Goal: Task Accomplishment & Management: Complete application form

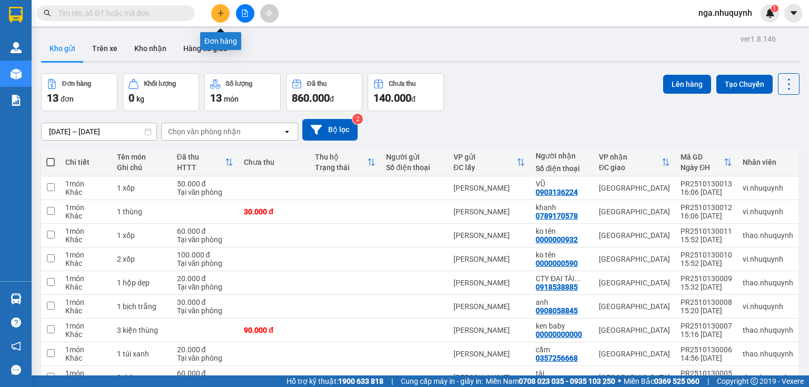
click at [221, 15] on icon "plus" at bounding box center [220, 12] width 7 height 7
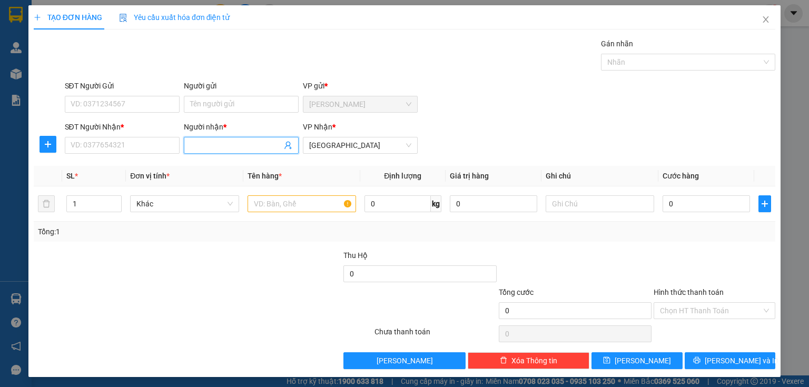
click at [206, 148] on input "Người nhận *" at bounding box center [236, 146] width 92 height 12
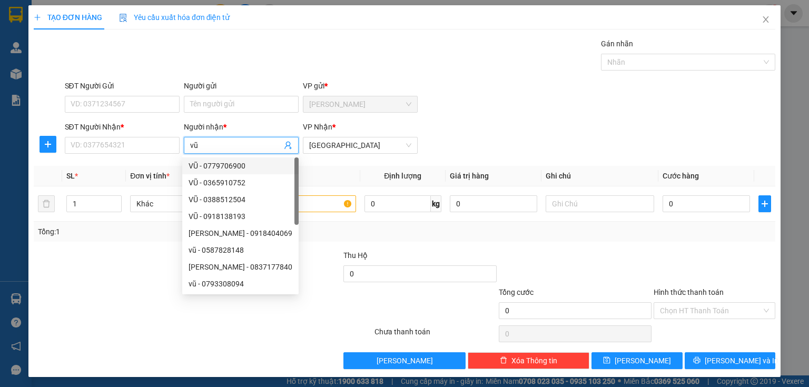
type input "v"
type input "VŨ"
click at [116, 145] on input "SĐT Người Nhận *" at bounding box center [122, 145] width 115 height 17
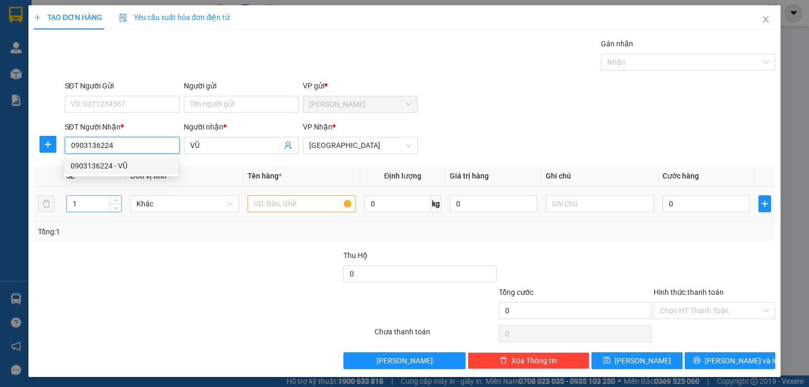
type input "0903136224"
click at [83, 204] on input "1" at bounding box center [94, 204] width 54 height 16
type input "4"
click at [255, 203] on input "text" at bounding box center [302, 204] width 109 height 17
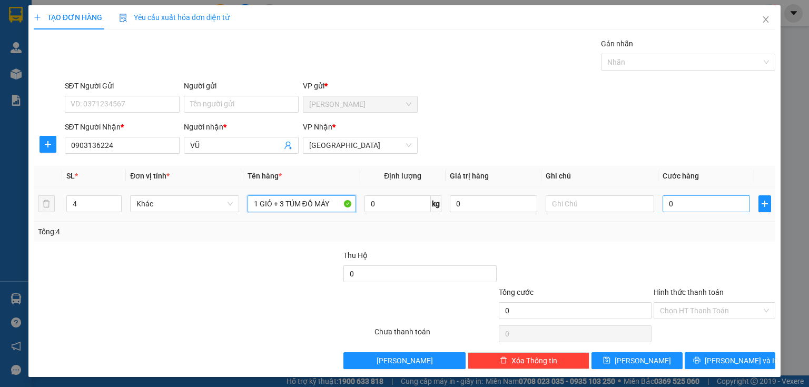
type input "1 GIỎ + 3 TÚM ĐỒ MÁY"
click at [687, 206] on input "0" at bounding box center [706, 204] width 87 height 17
type input "1"
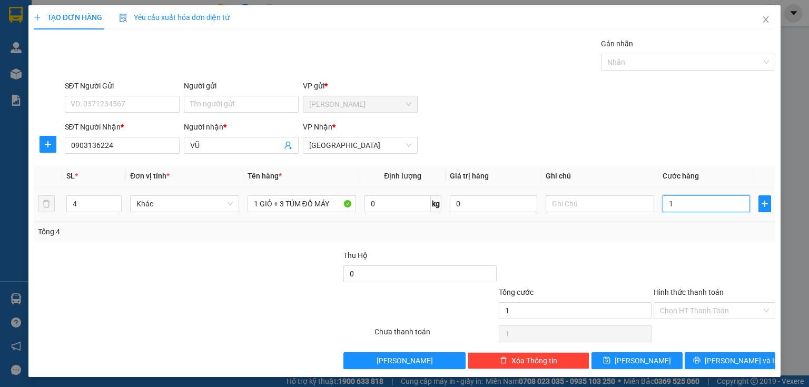
type input "16"
type input "160"
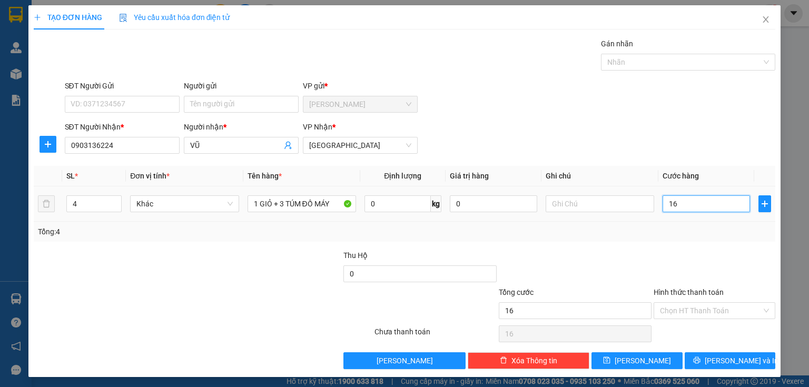
type input "160"
type input "1.600"
type input "16.000"
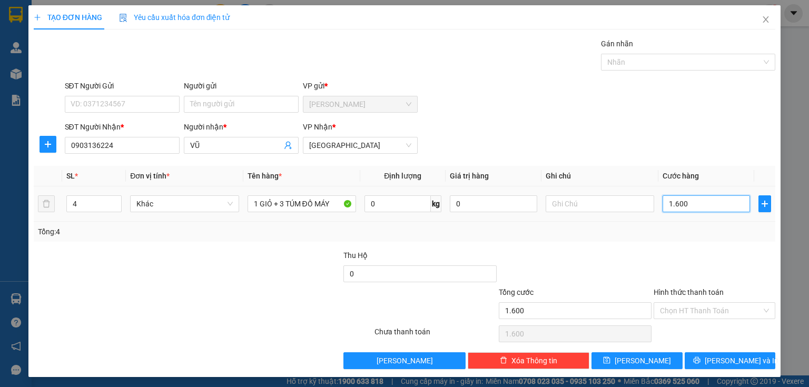
type input "16.000"
type input "160.000"
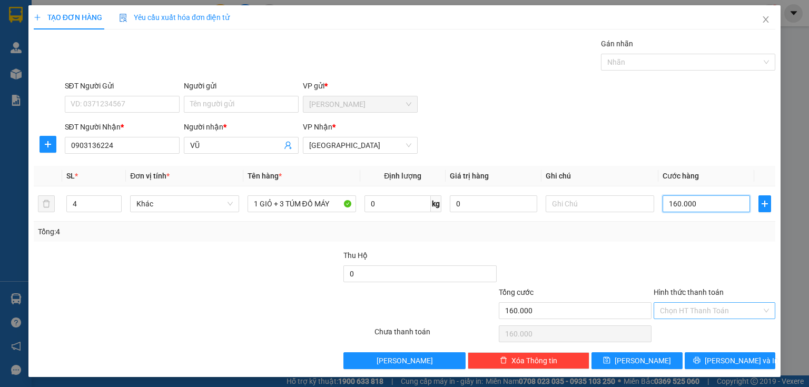
type input "160.000"
click at [666, 312] on input "Hình thức thanh toán" at bounding box center [711, 311] width 102 height 16
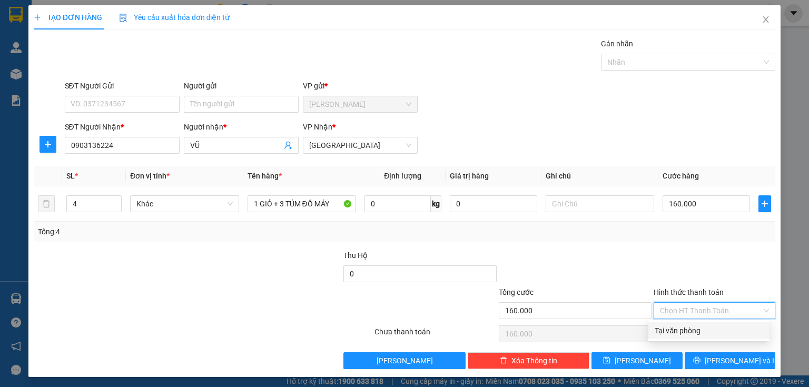
click at [663, 337] on div "Tại văn phòng" at bounding box center [709, 331] width 121 height 17
type input "0"
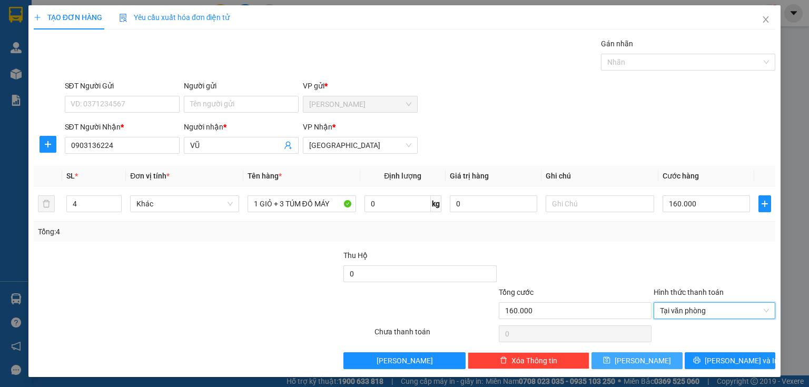
click at [639, 356] on span "[PERSON_NAME]" at bounding box center [643, 361] width 56 height 12
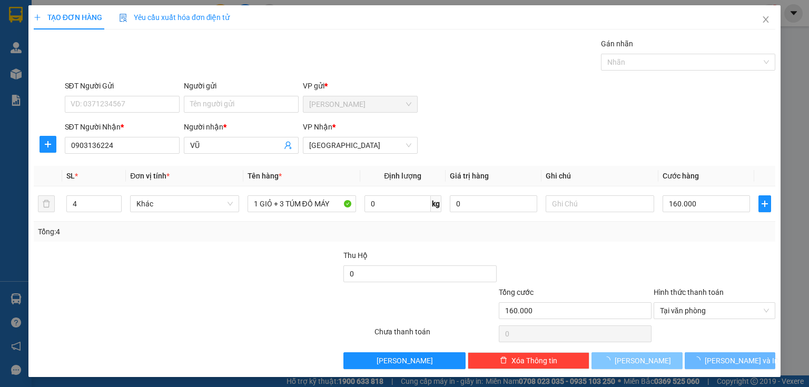
type input "1"
type input "0"
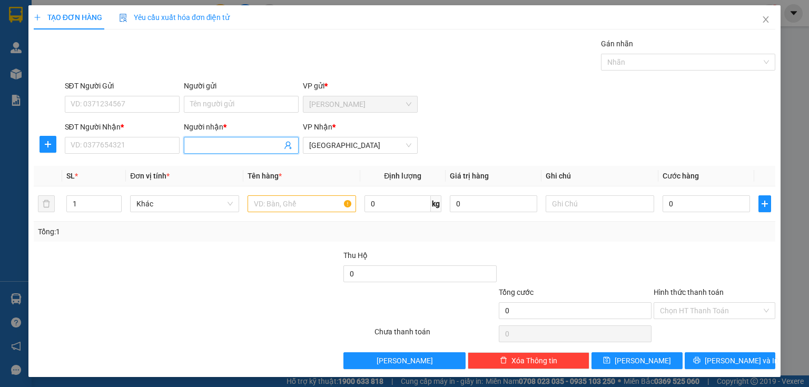
click at [206, 140] on input "Người nhận *" at bounding box center [236, 146] width 92 height 12
type input "YẾN PHONG"
click at [209, 185] on div "YẾN PHONG - 02837169037" at bounding box center [239, 183] width 101 height 12
type input "02837169037"
type input "YẾN PHONG"
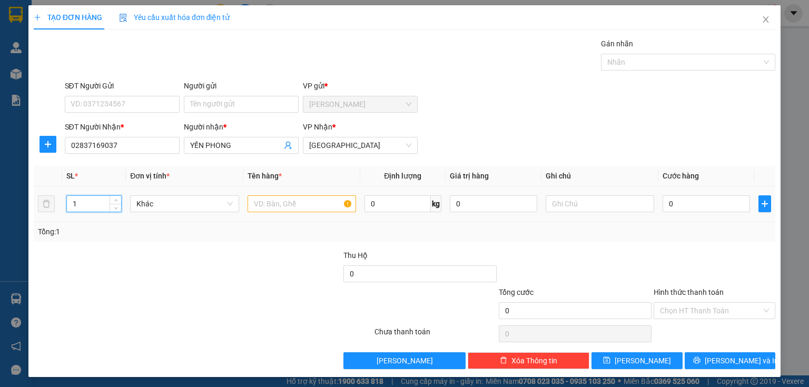
click at [86, 204] on input "1" at bounding box center [94, 204] width 54 height 16
type input "2"
click at [266, 209] on input "text" at bounding box center [302, 204] width 109 height 17
type input "2 VỎ XE"
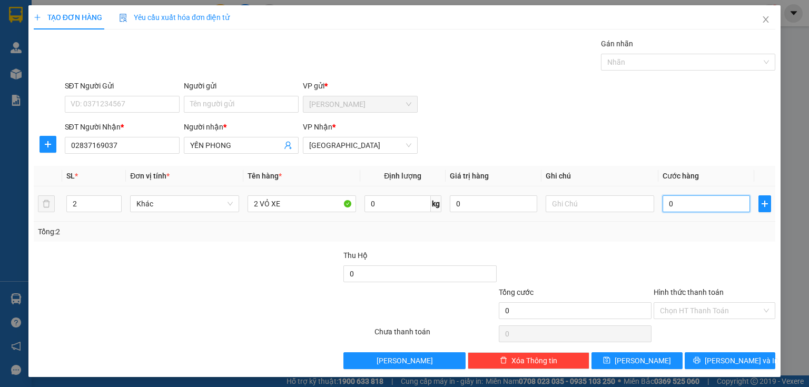
click at [682, 206] on input "0" at bounding box center [706, 204] width 87 height 17
type input "6"
type input "60"
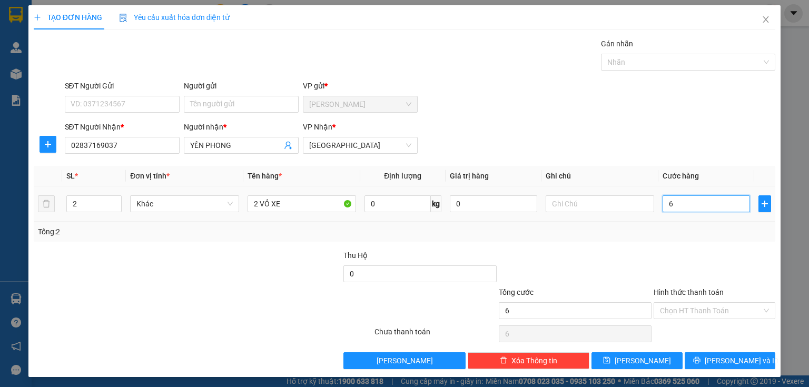
type input "60"
type input "600"
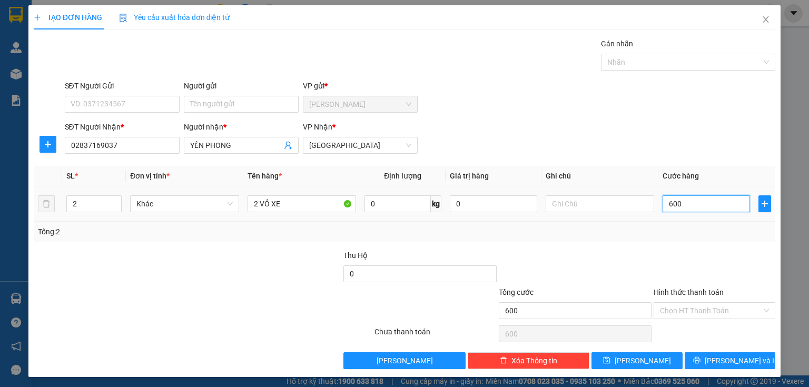
type input "6.000"
type input "60.000"
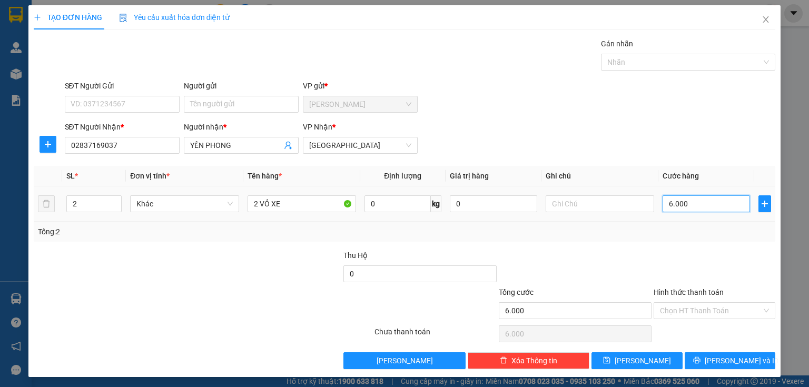
type input "60.000"
click at [669, 314] on input "Hình thức thanh toán" at bounding box center [711, 311] width 102 height 16
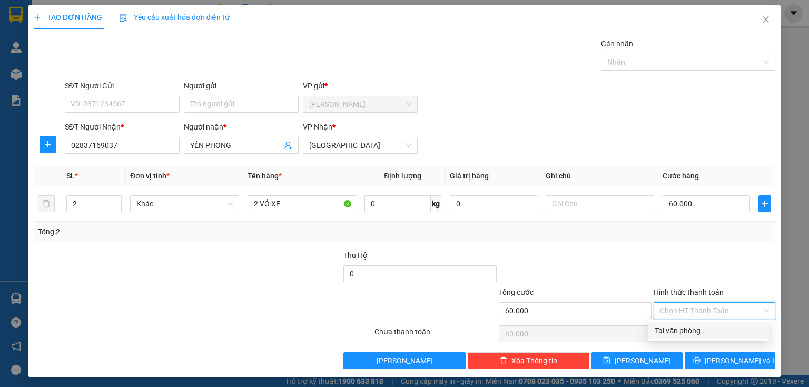
click at [669, 333] on div "Tại văn phòng" at bounding box center [709, 331] width 109 height 12
type input "0"
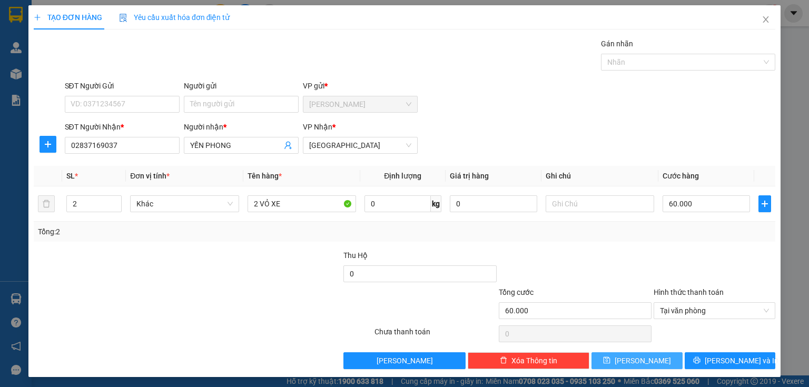
click at [649, 358] on button "[PERSON_NAME]" at bounding box center [637, 361] width 91 height 17
type input "1"
type input "0"
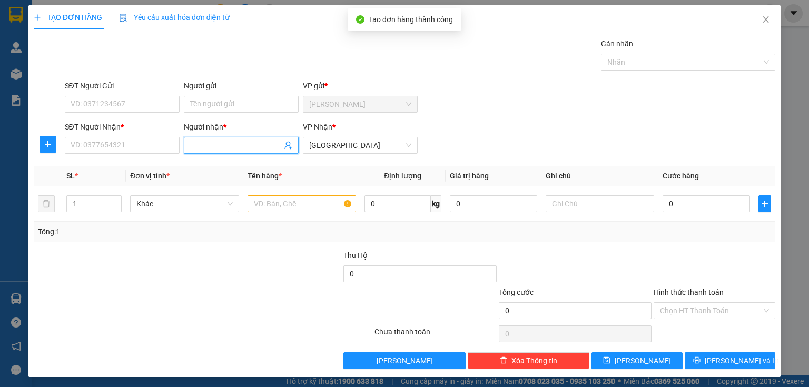
click at [209, 145] on input "Người nhận *" at bounding box center [236, 146] width 92 height 12
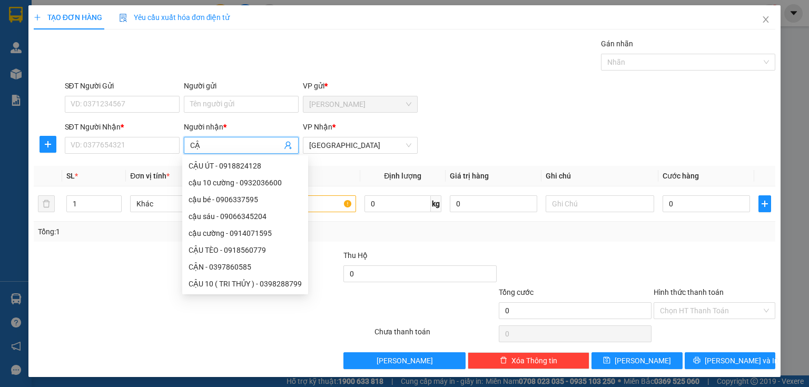
type input "C"
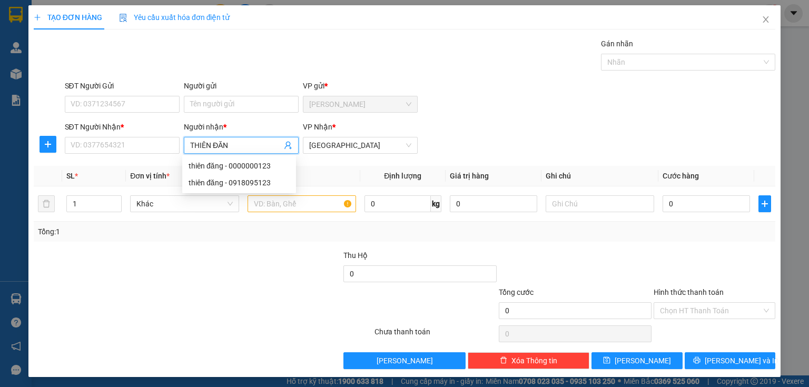
type input "THIÊN ĐĂNG"
click at [247, 186] on div "thiên đăng - 0918095123" at bounding box center [239, 183] width 101 height 12
type input "0918095123"
type input "t"
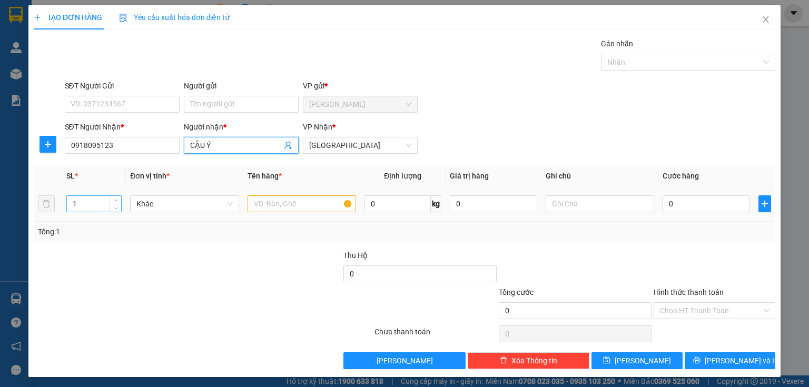
type input "CẬU Ý"
click at [82, 202] on input "1" at bounding box center [94, 204] width 54 height 16
type input "4"
click at [251, 206] on input "text" at bounding box center [302, 204] width 109 height 17
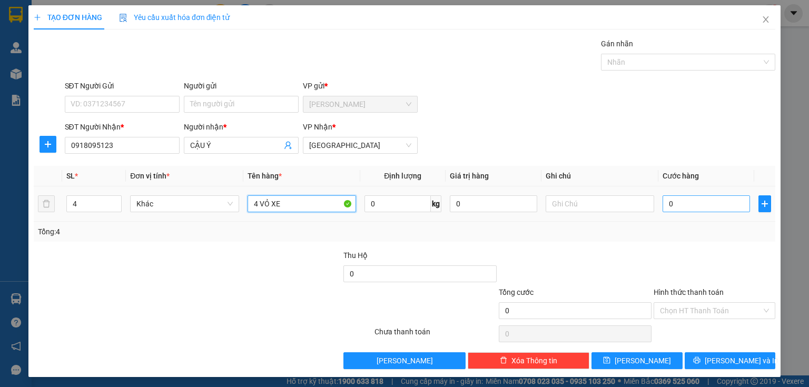
type input "4 VỎ XE"
click at [672, 206] on input "0" at bounding box center [706, 204] width 87 height 17
type input "1"
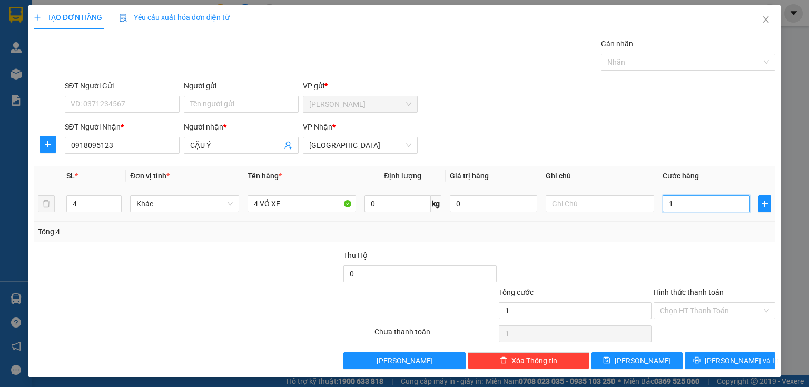
type input "12"
type input "120"
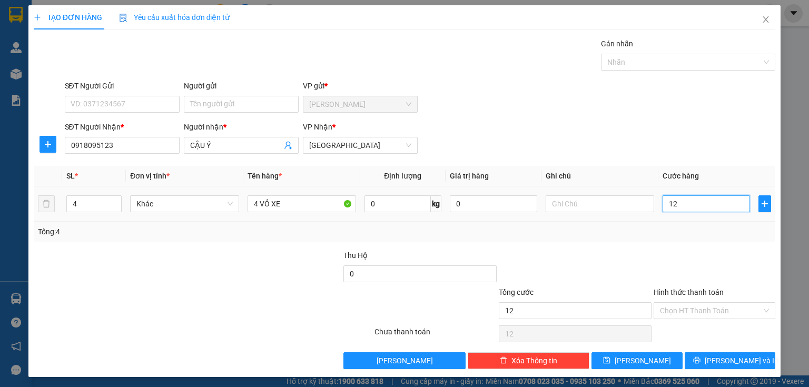
type input "120"
type input "1.200"
type input "12.000"
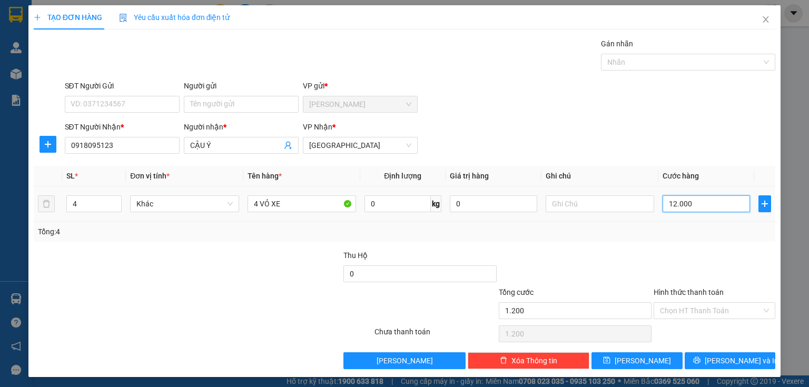
type input "12.000"
type input "120.000"
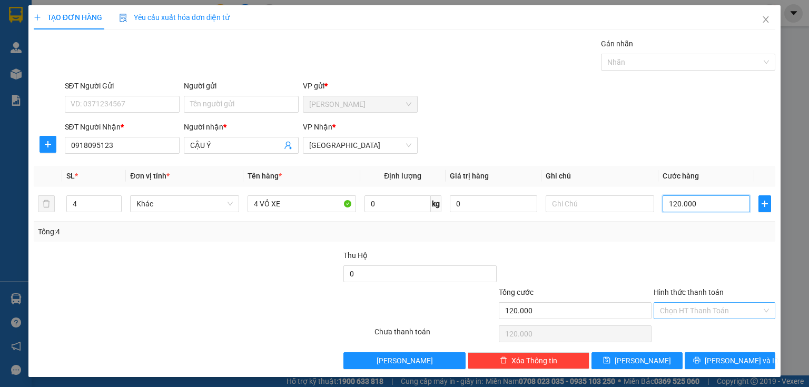
type input "120.000"
click at [668, 314] on input "Hình thức thanh toán" at bounding box center [711, 311] width 102 height 16
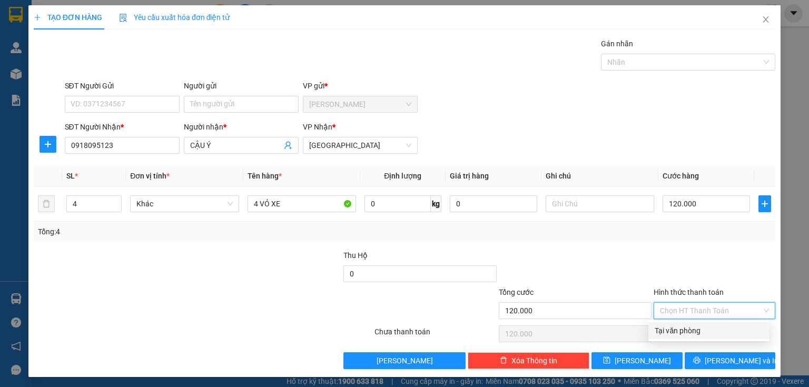
click at [670, 331] on div "Tại văn phòng" at bounding box center [709, 331] width 109 height 12
type input "0"
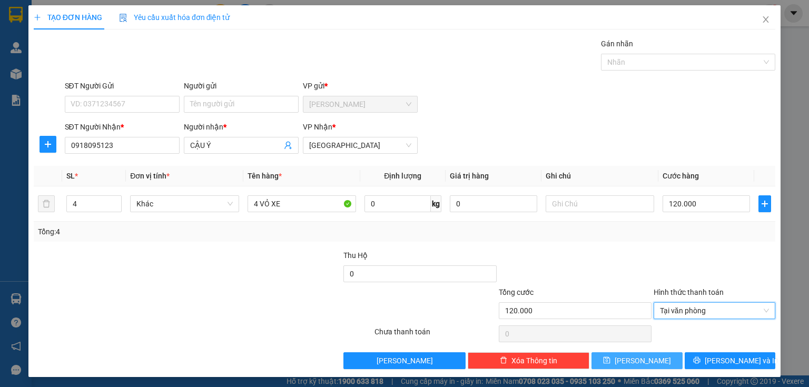
click at [616, 360] on button "[PERSON_NAME]" at bounding box center [637, 361] width 91 height 17
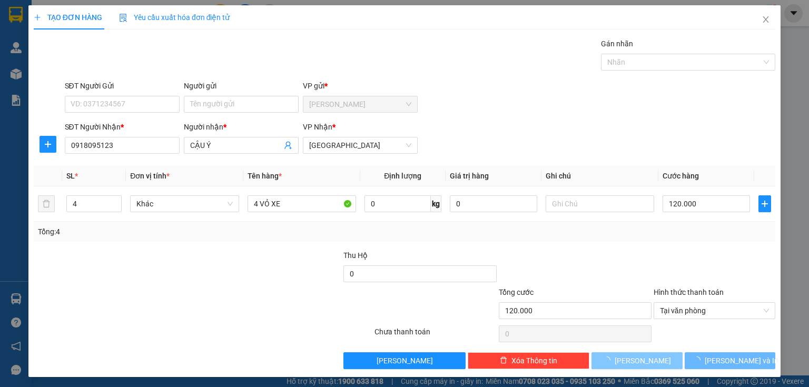
type input "1"
type input "0"
